Goal: Navigation & Orientation: Find specific page/section

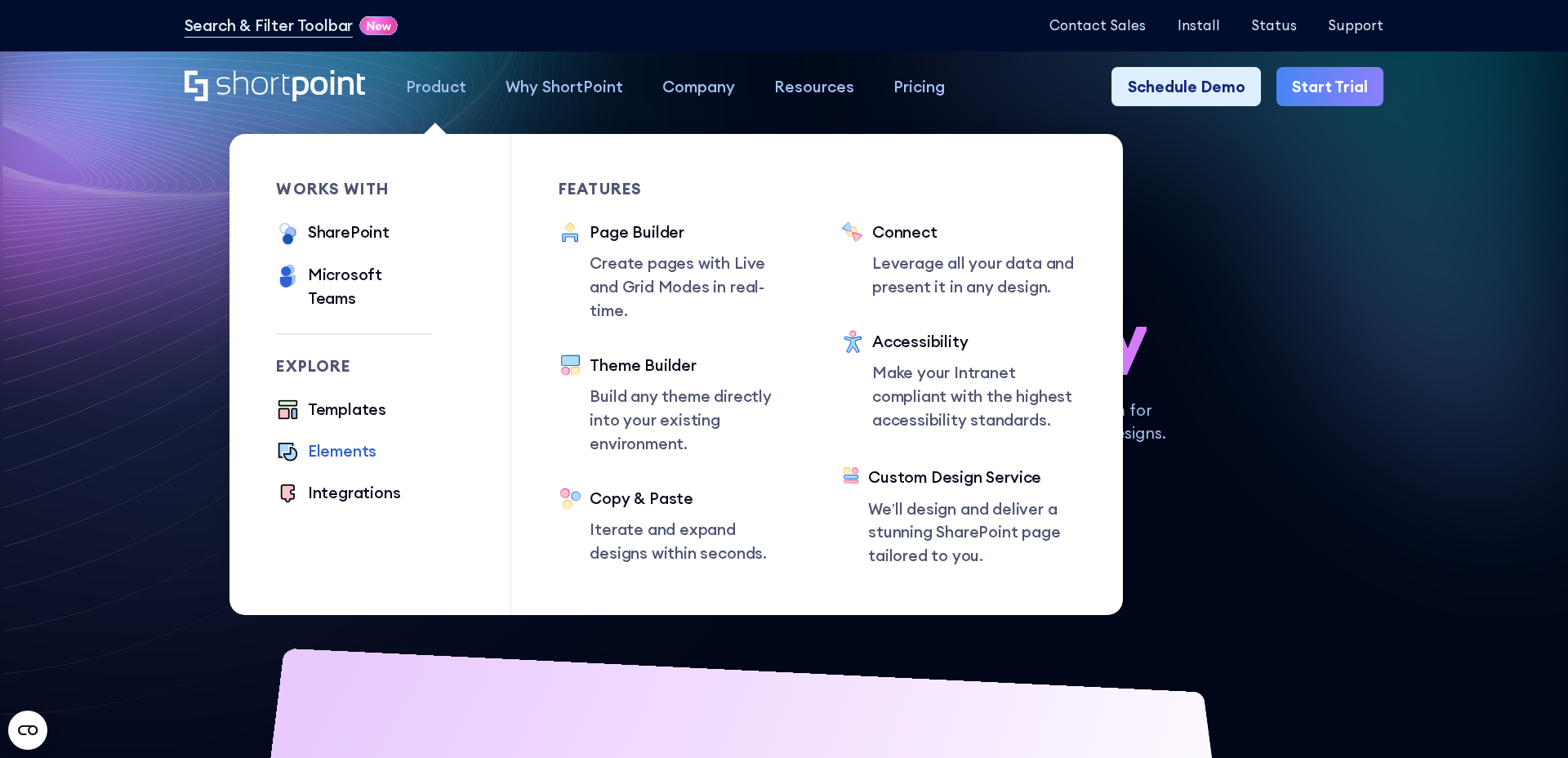
click at [358, 439] on div "Elements" at bounding box center [342, 451] width 68 height 23
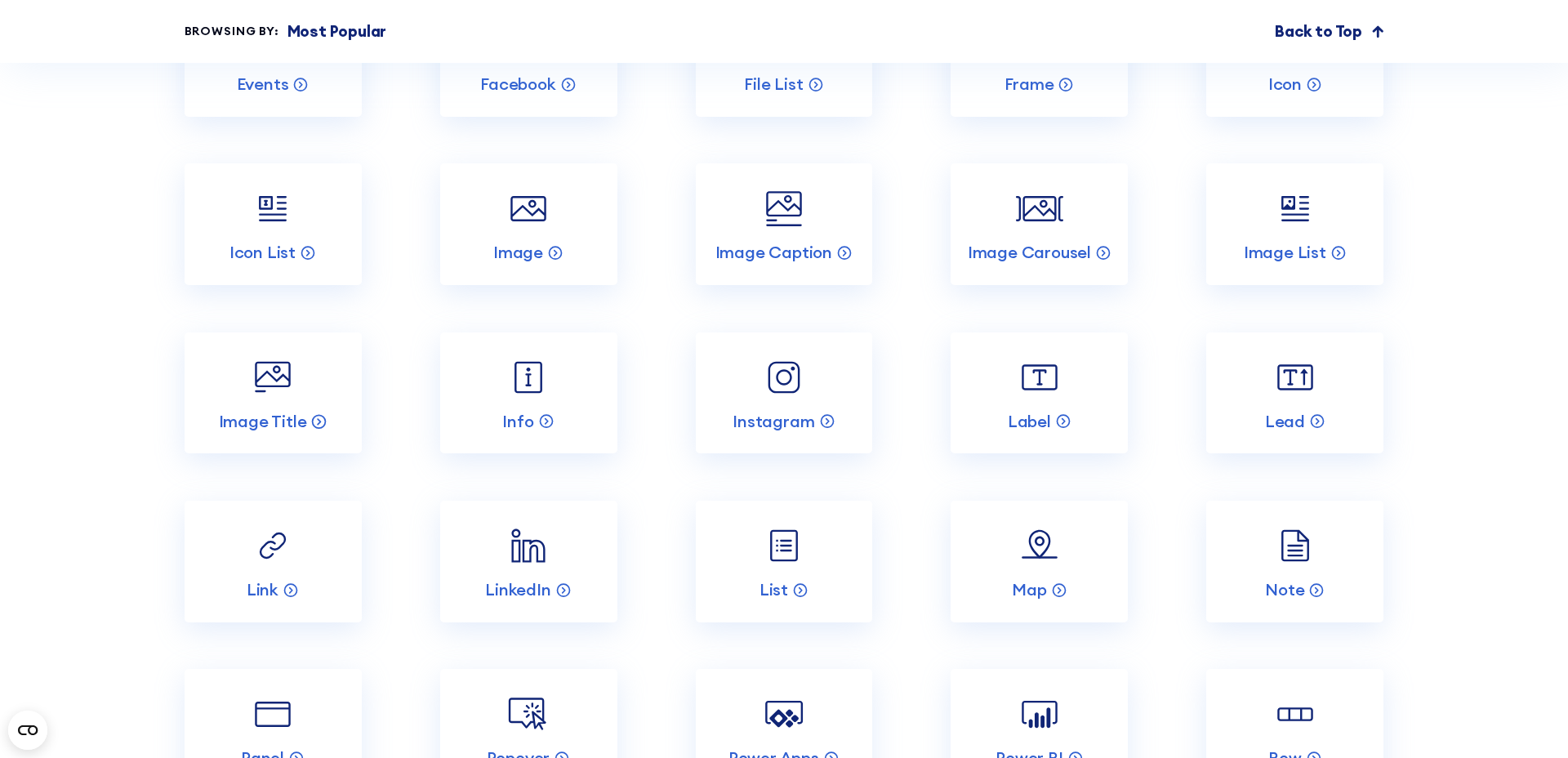
scroll to position [2621, 0]
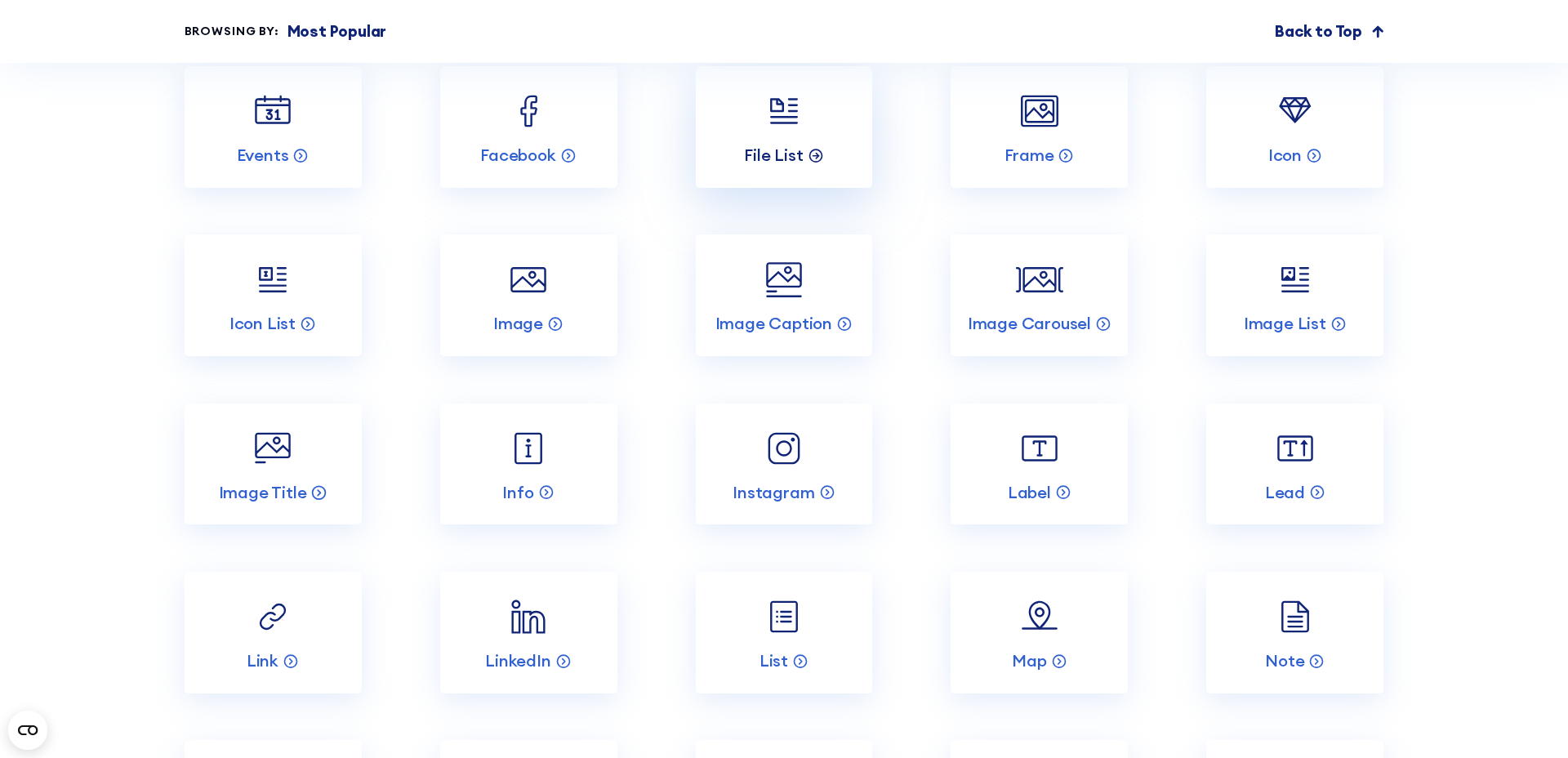
click at [753, 151] on p "File List" at bounding box center [773, 156] width 59 height 22
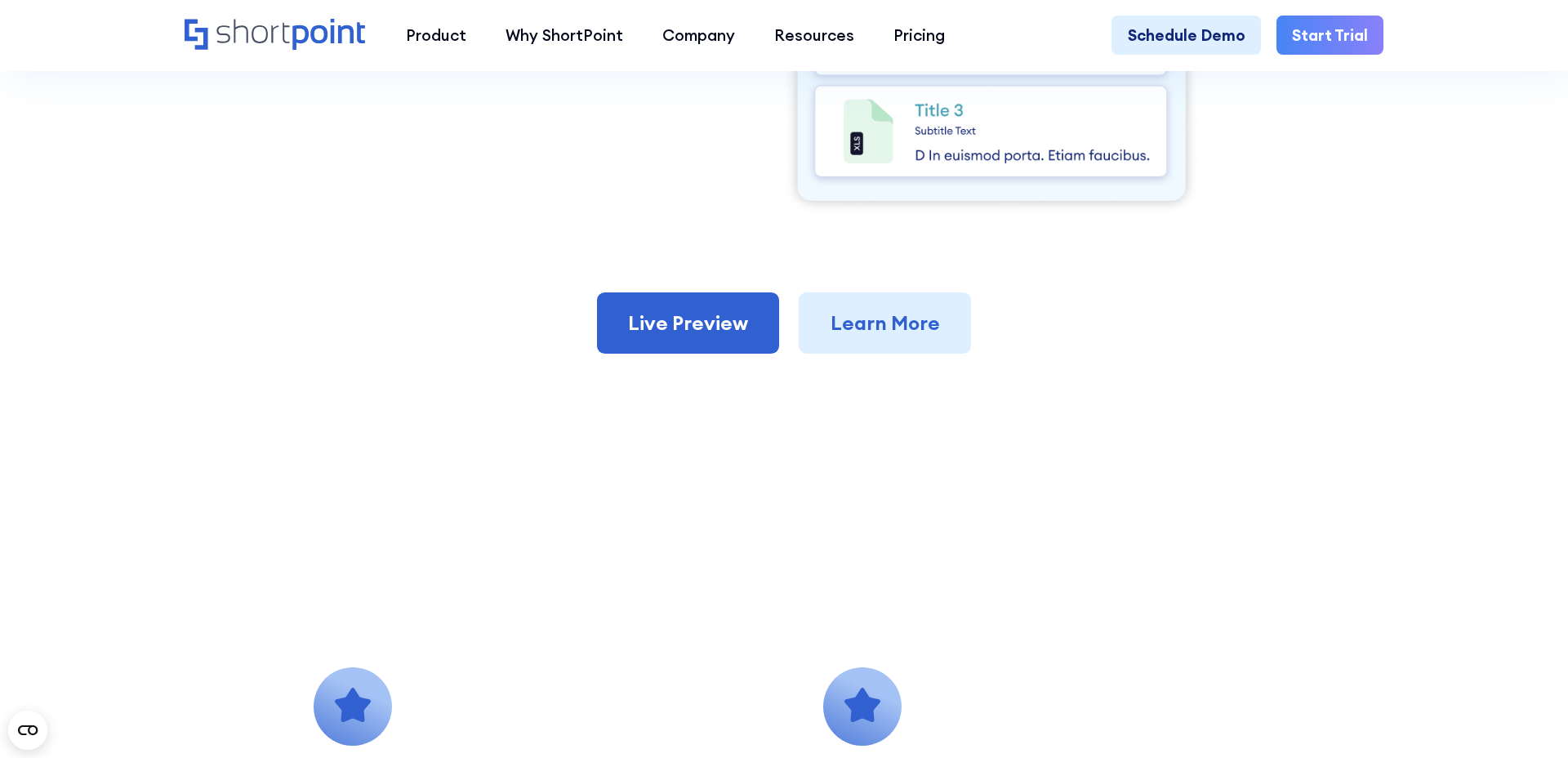
scroll to position [417, 0]
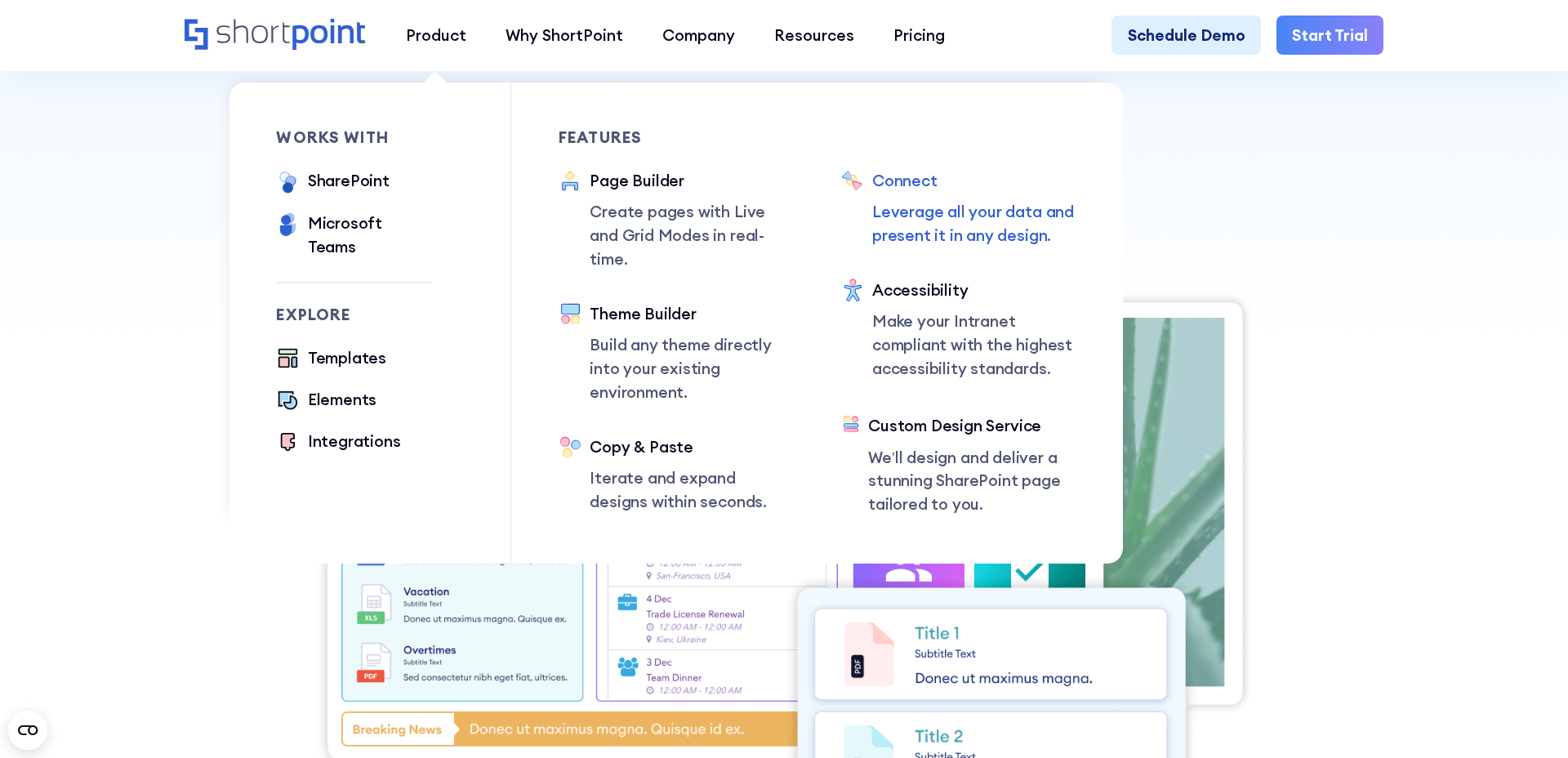
click at [898, 199] on div "Connect Leverage all your data and present it in any design." at bounding box center [973, 208] width 204 height 78
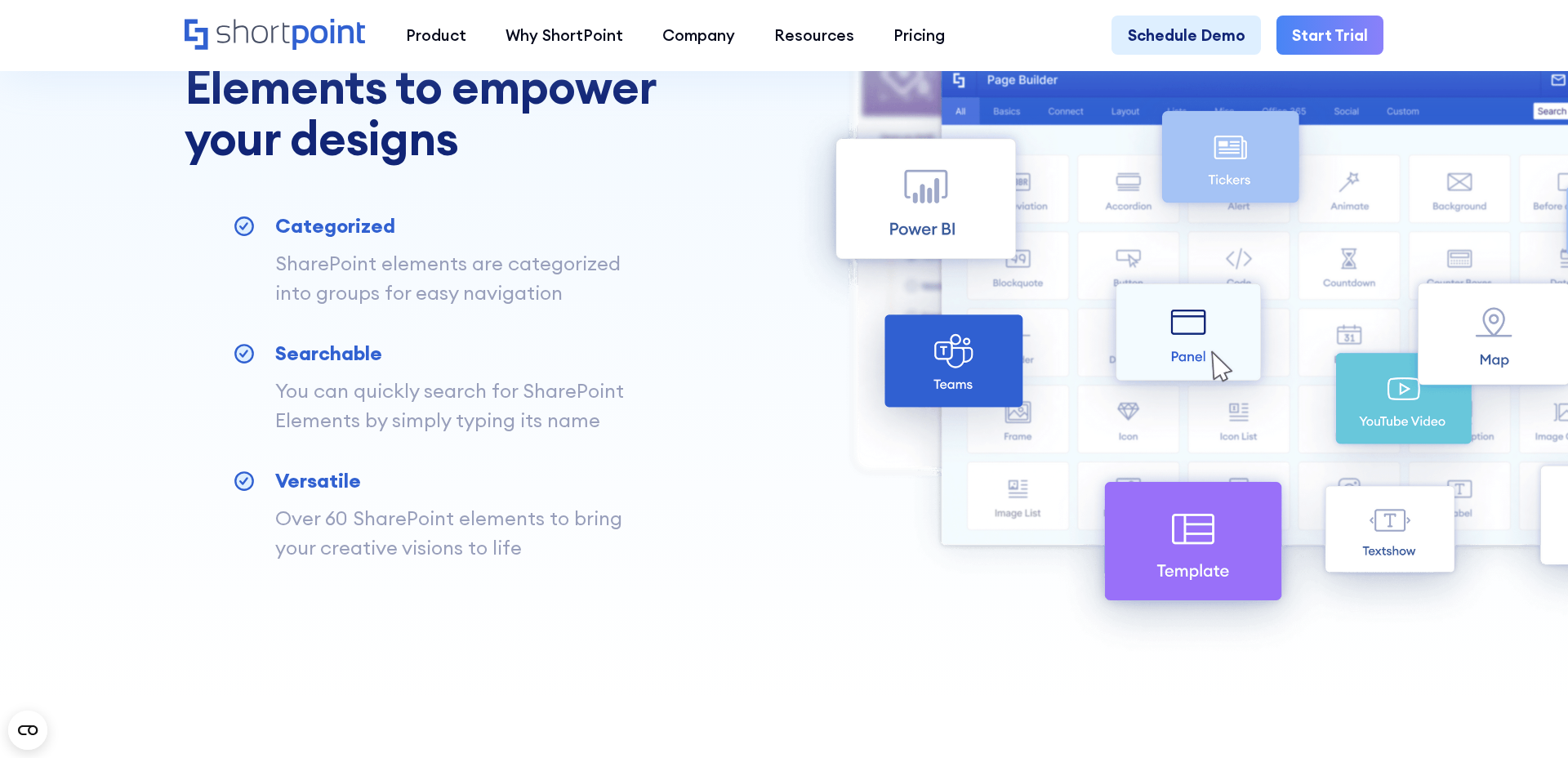
scroll to position [1128, 0]
